Goal: Information Seeking & Learning: Learn about a topic

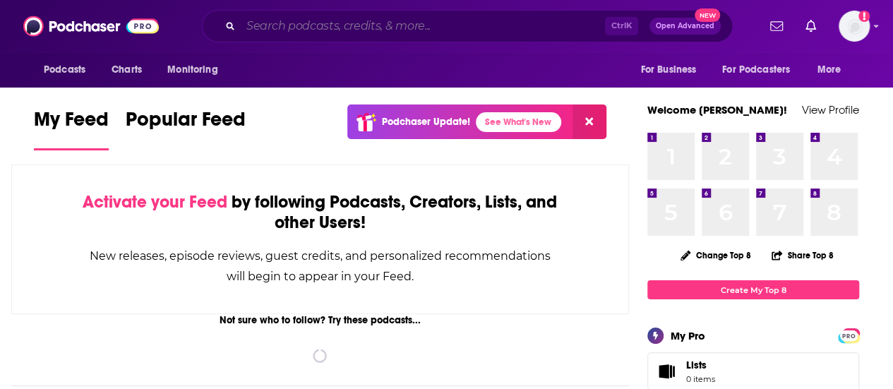
click at [349, 23] on input "Search podcasts, credits, & more..." at bounding box center [423, 26] width 364 height 23
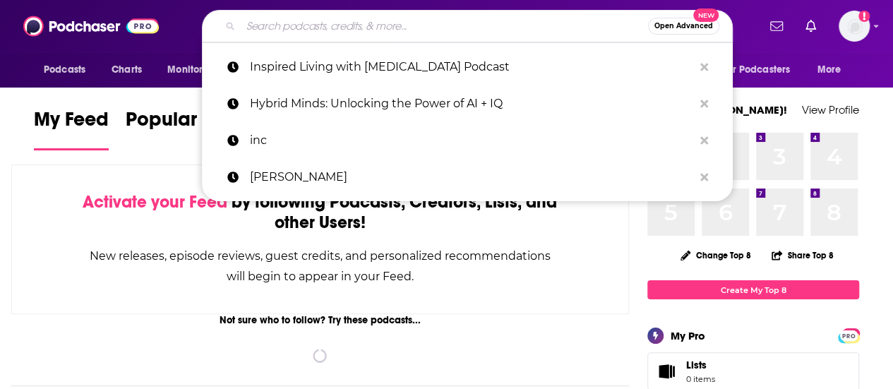
paste input "[PERSON_NAME] [PERSON_NAME] Benefits Podcast"
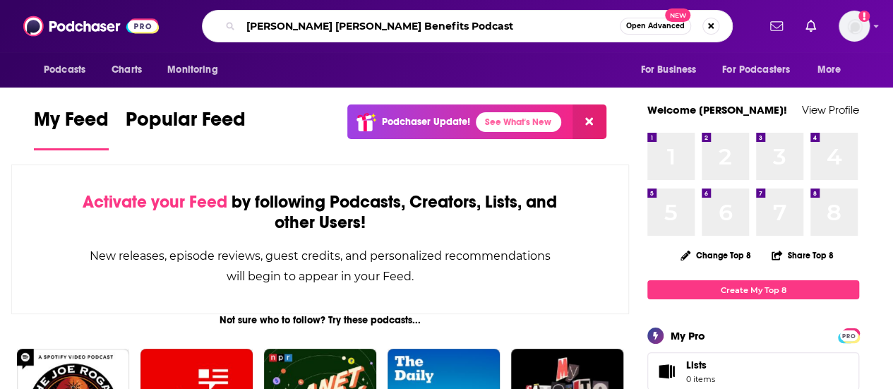
click at [255, 25] on input "[PERSON_NAME] [PERSON_NAME] Benefits Podcast" at bounding box center [430, 26] width 379 height 23
click at [331, 32] on input "[PERSON_NAME] [PERSON_NAME] Benefits Podcast" at bounding box center [430, 26] width 379 height 23
type input "Health in Focus"
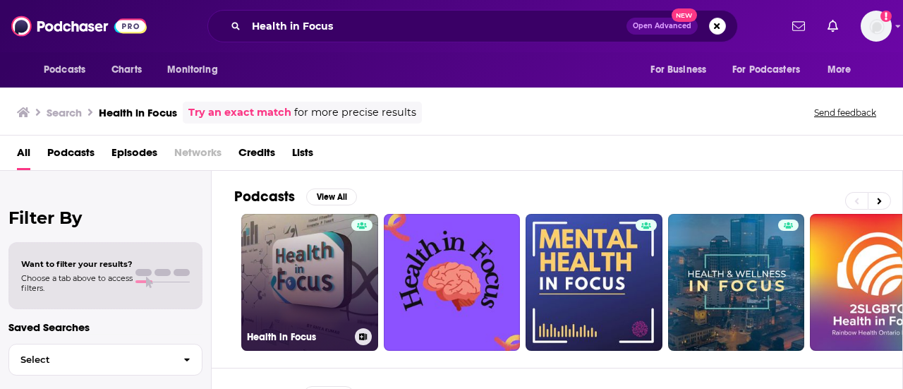
click at [313, 270] on link "Health in Focus" at bounding box center [309, 282] width 137 height 137
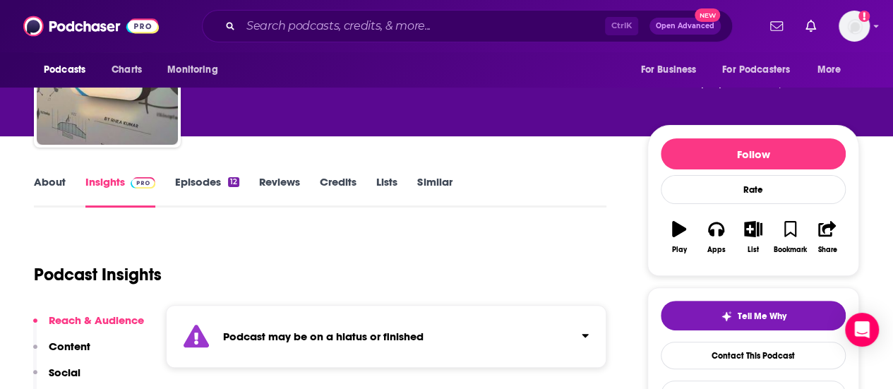
scroll to position [93, 0]
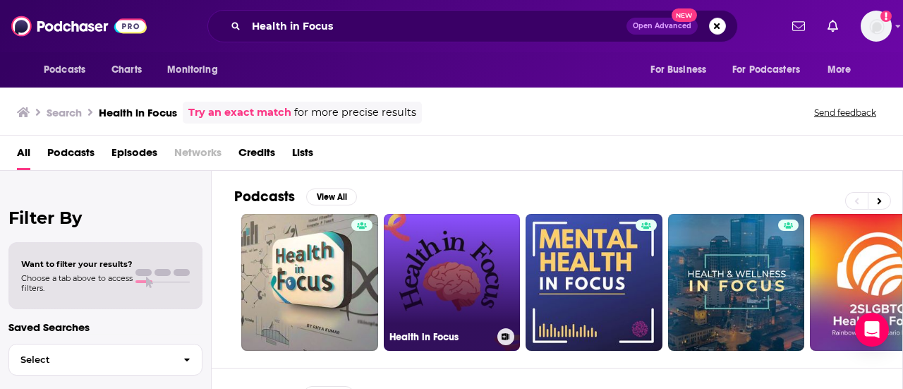
click at [464, 215] on link "Health in Focus" at bounding box center [452, 282] width 137 height 137
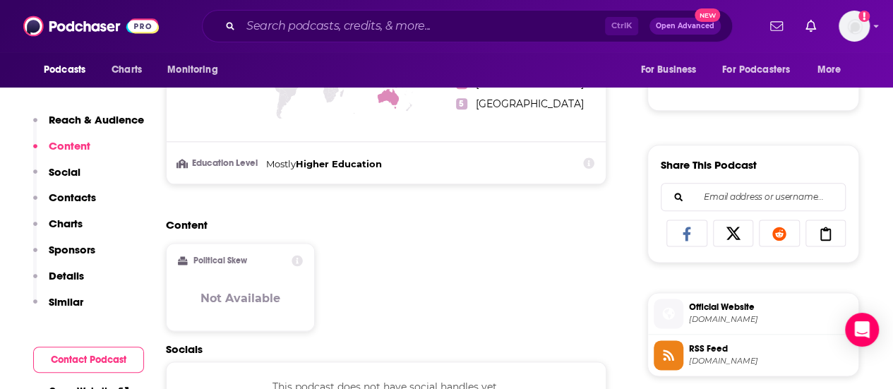
scroll to position [731, 0]
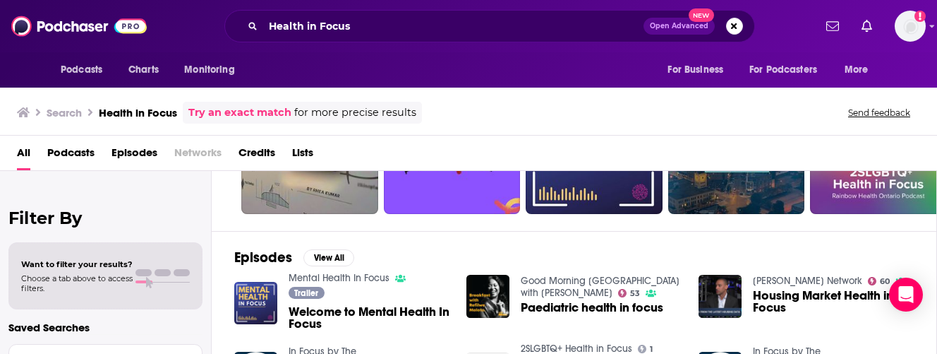
scroll to position [141, 0]
